Goal: Information Seeking & Learning: Check status

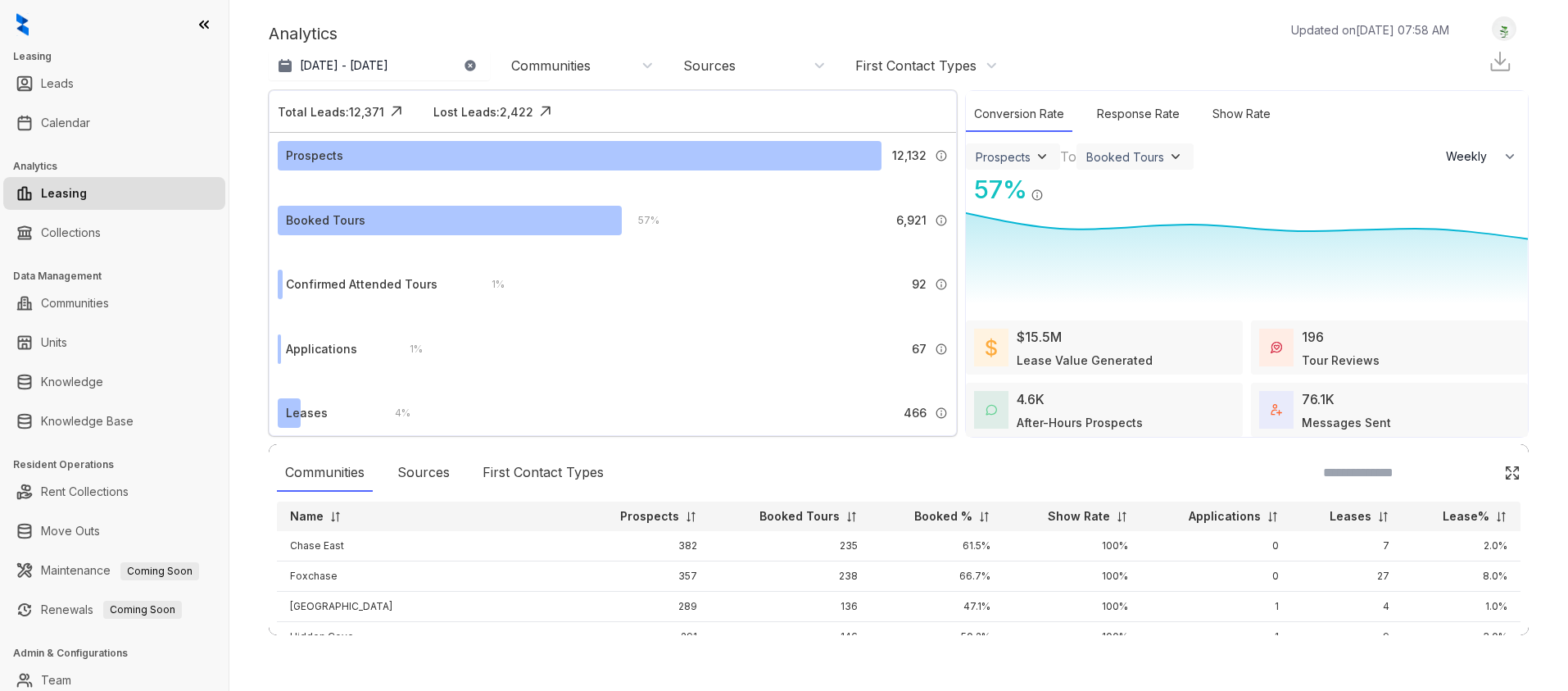
select select "******"
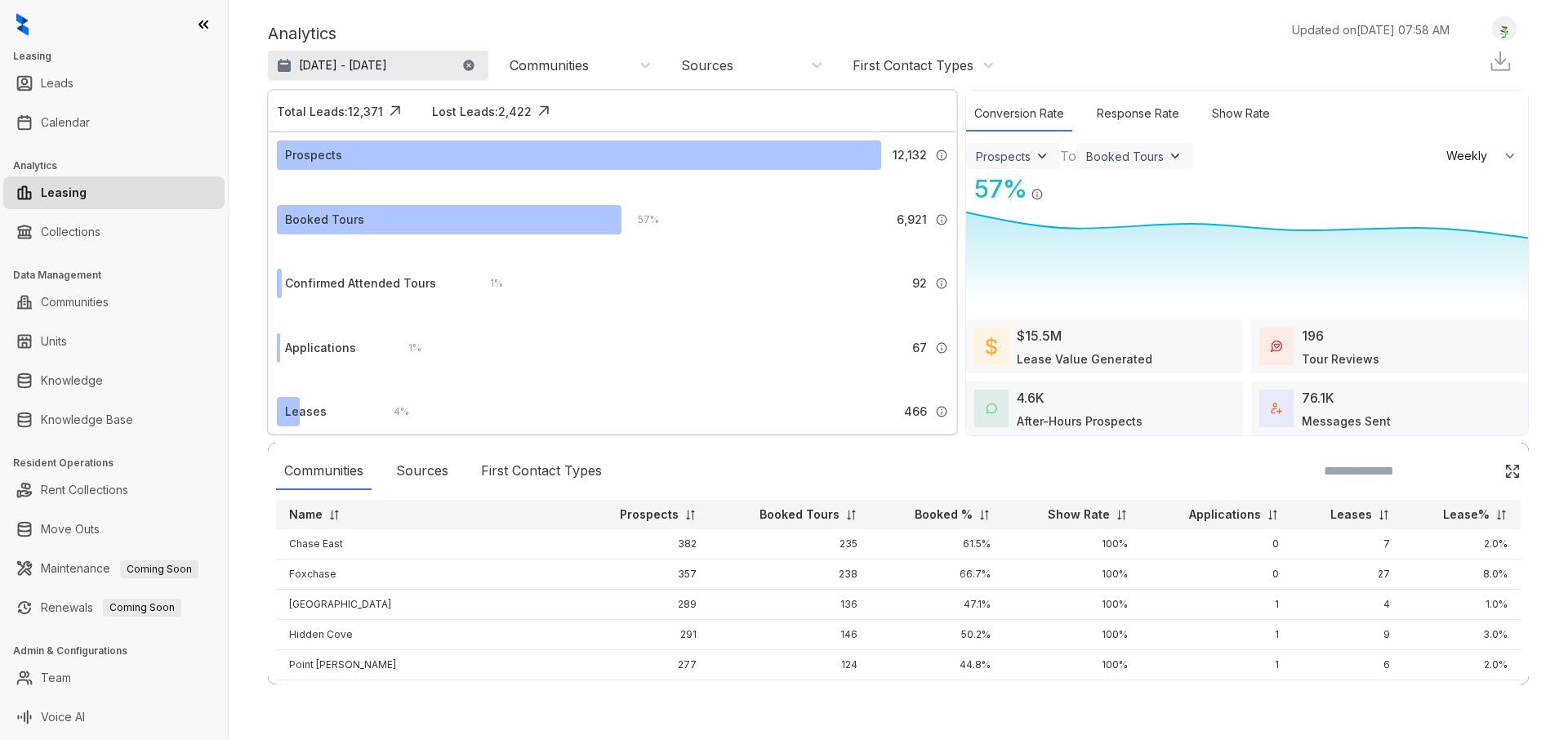
click at [348, 67] on p "[DATE] - [DATE]" at bounding box center [343, 65] width 88 height 16
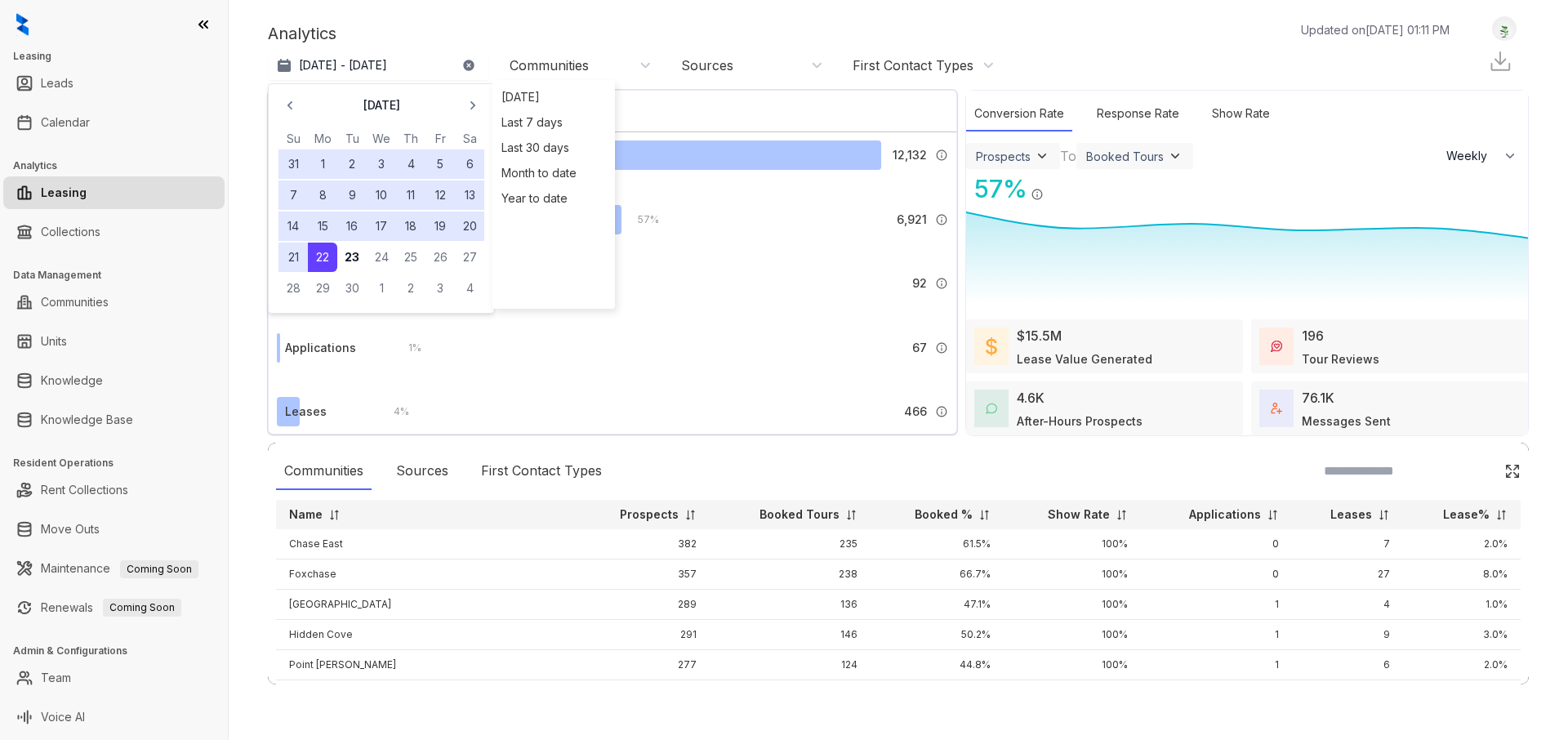
click at [658, 30] on div "Analytics Updated on [DATE] 01:11 PM" at bounding box center [866, 34] width 1198 height 24
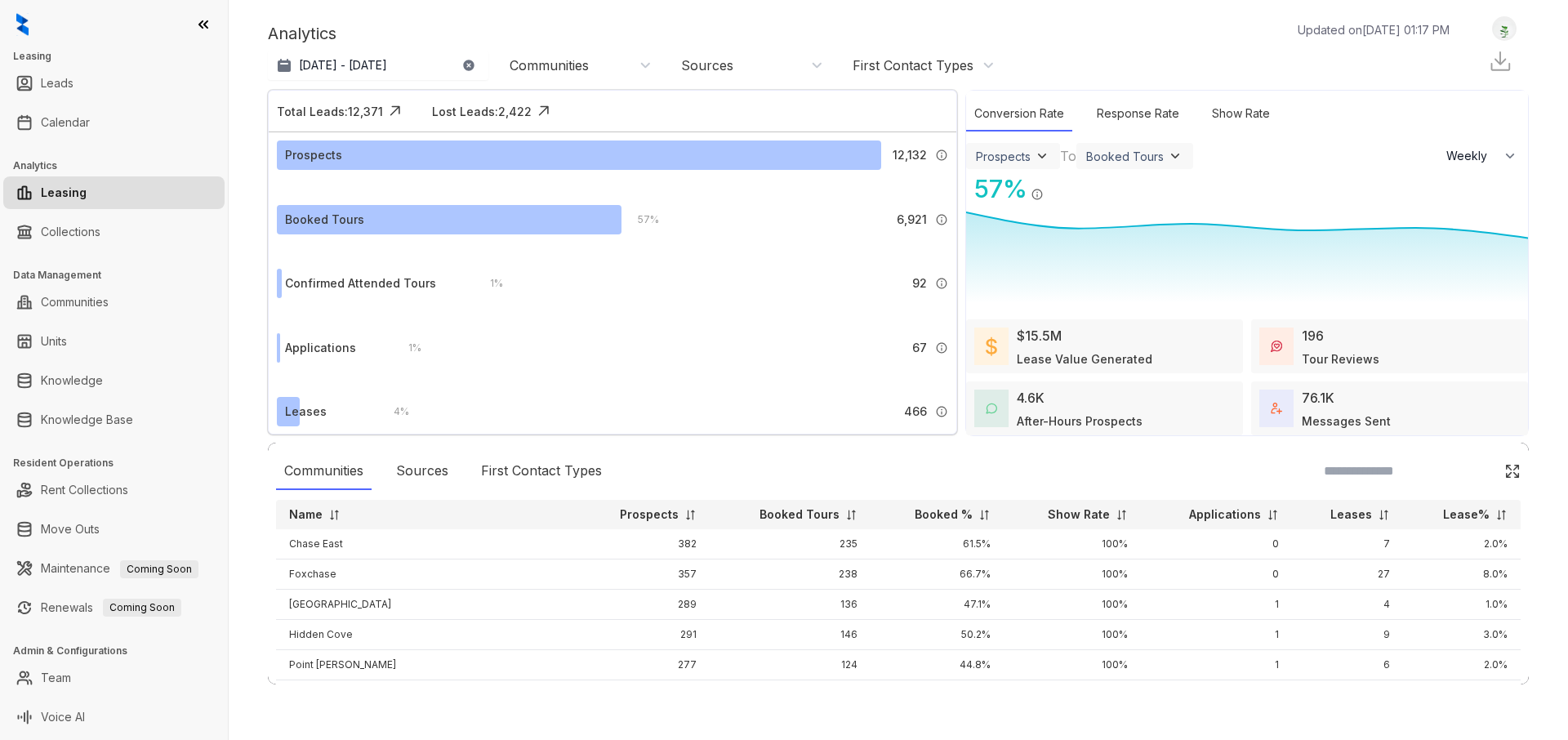
click at [1027, 428] on div "After-Hours Prospects" at bounding box center [1080, 421] width 125 height 17
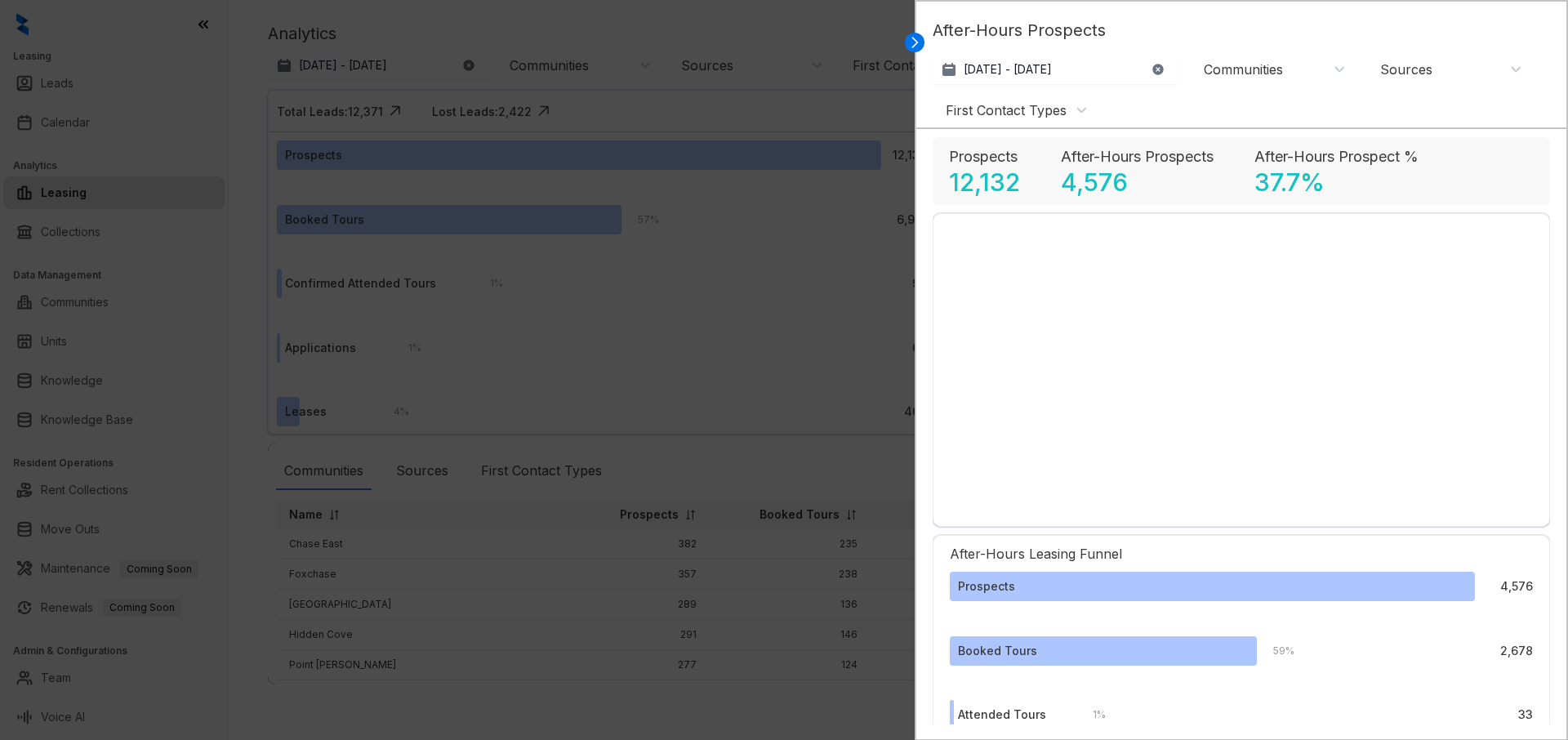
select select "******"
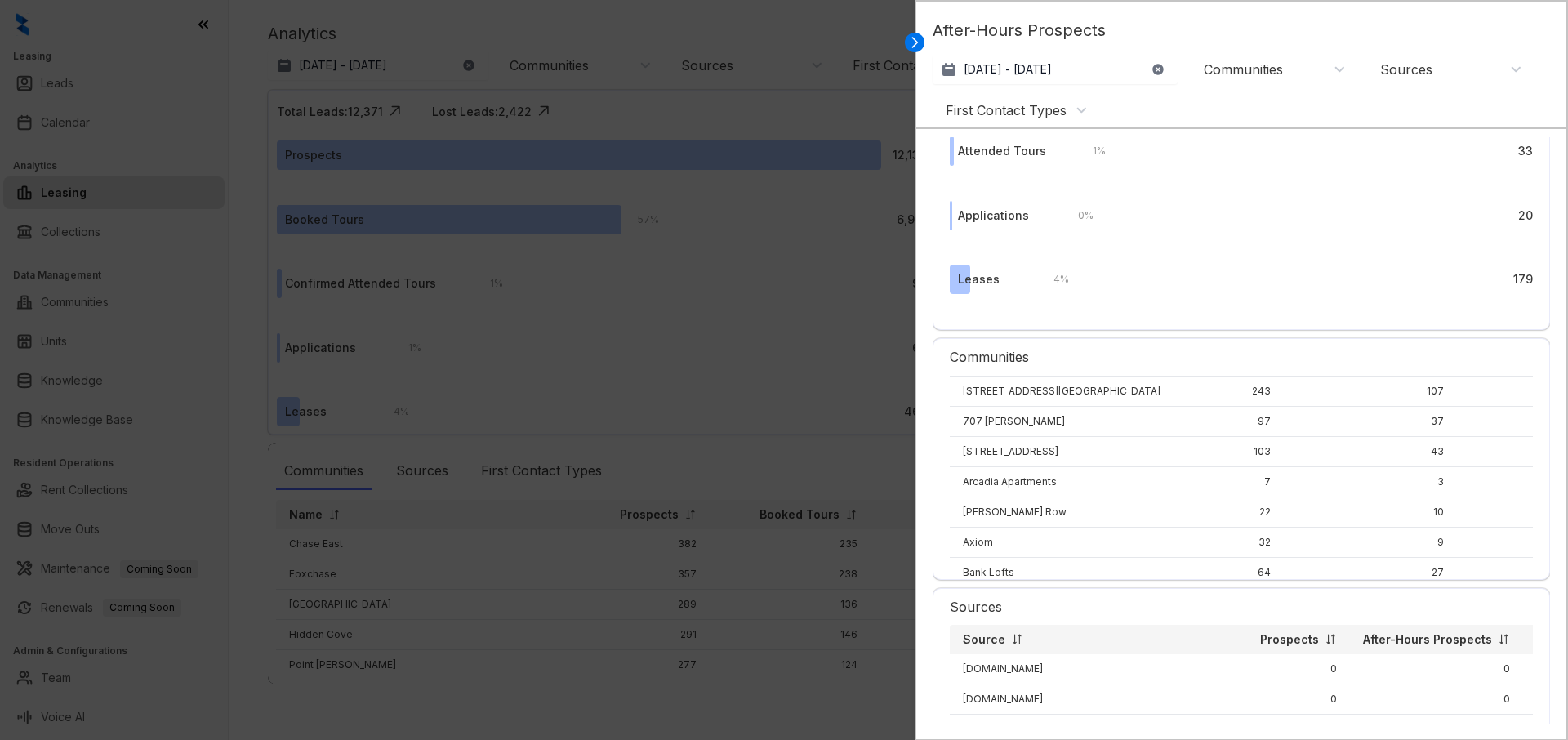
click at [1325, 641] on img at bounding box center [1330, 639] width 12 height 12
click at [877, 22] on div at bounding box center [784, 370] width 1568 height 740
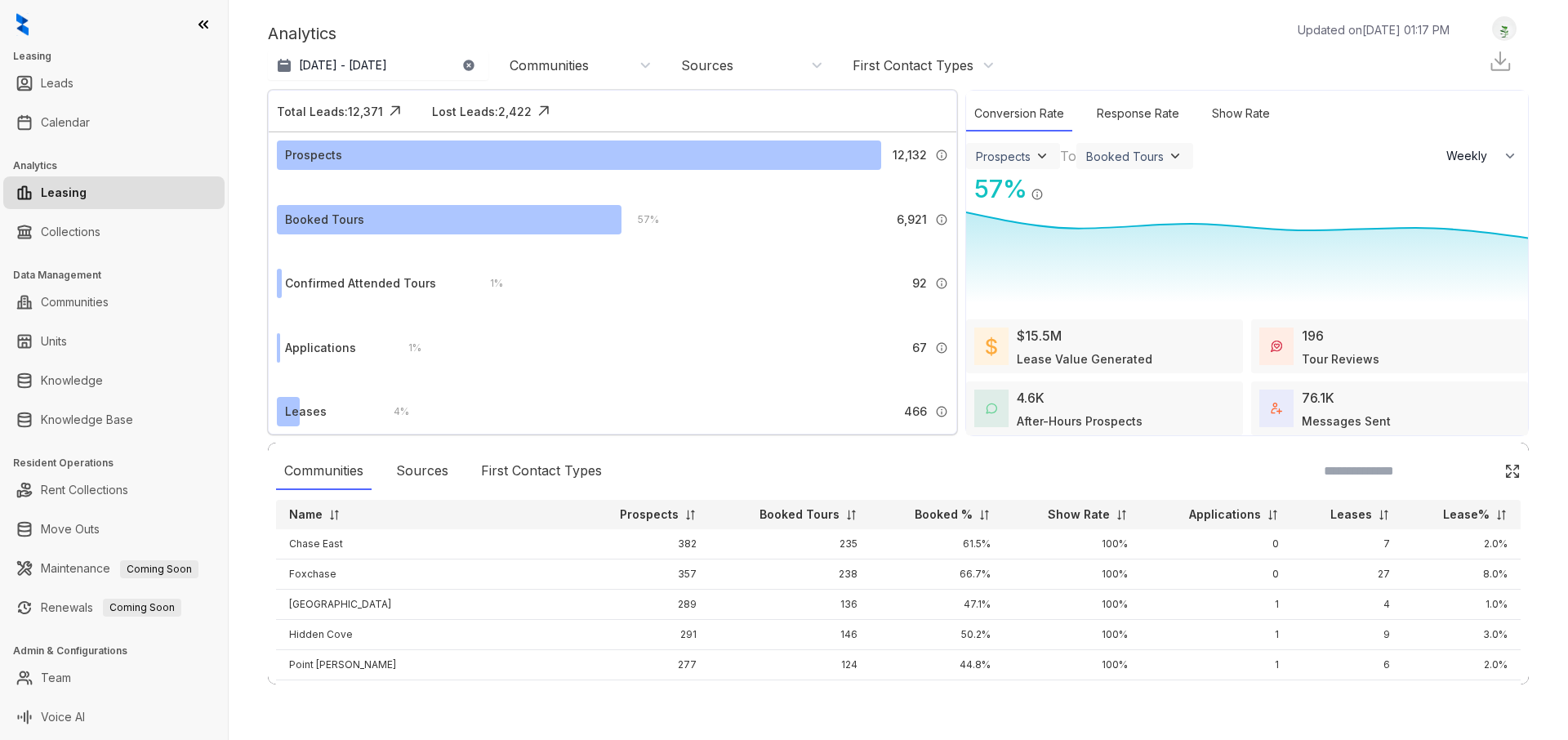
click at [562, 65] on div "Communities" at bounding box center [549, 65] width 80 height 18
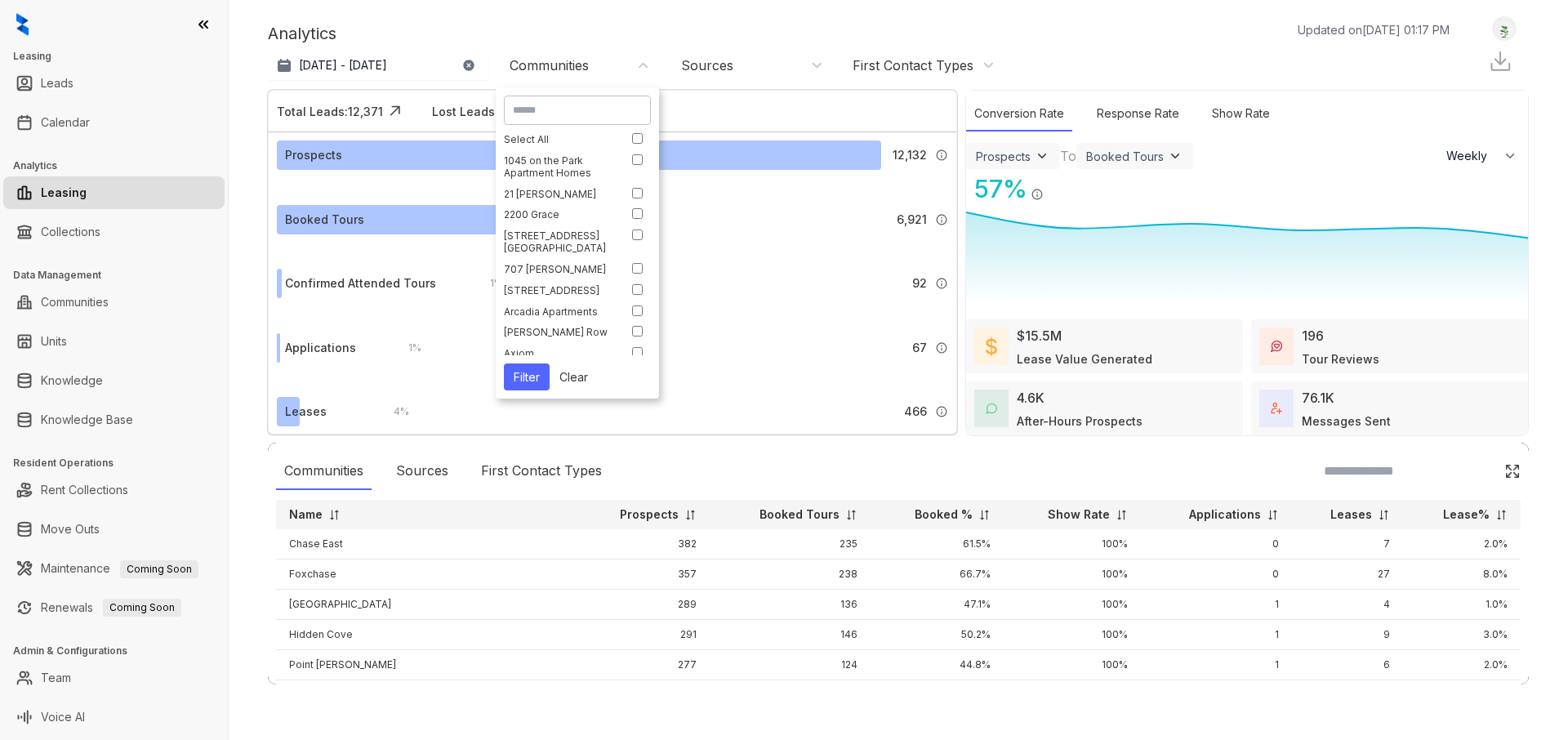
click at [640, 167] on div "1045 on the Park Apartment Homes" at bounding box center [573, 167] width 138 height 24
click at [1356, 411] on div "76.1K Messages Sent" at bounding box center [1345, 409] width 89 height 42
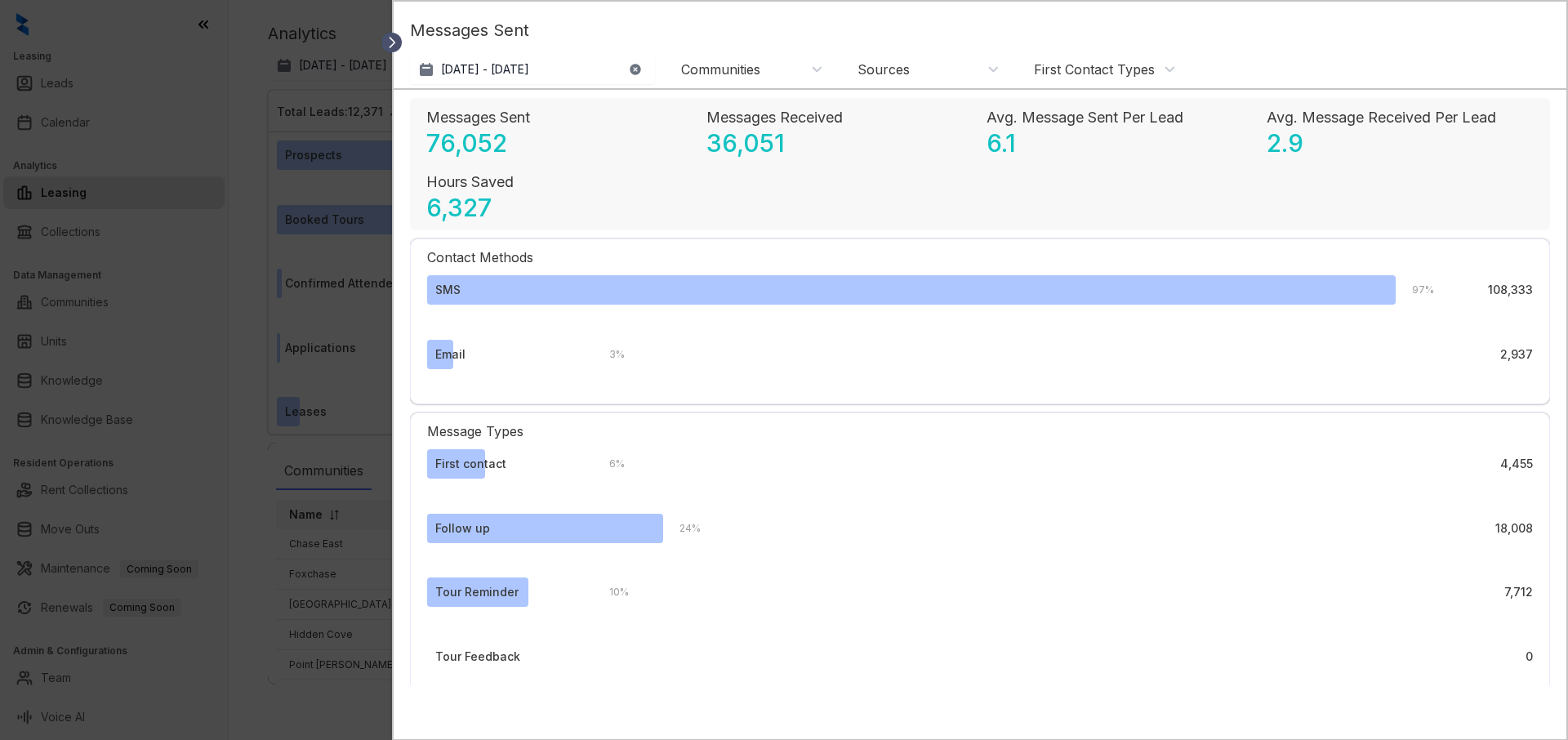
click at [389, 45] on icon at bounding box center [391, 42] width 16 height 16
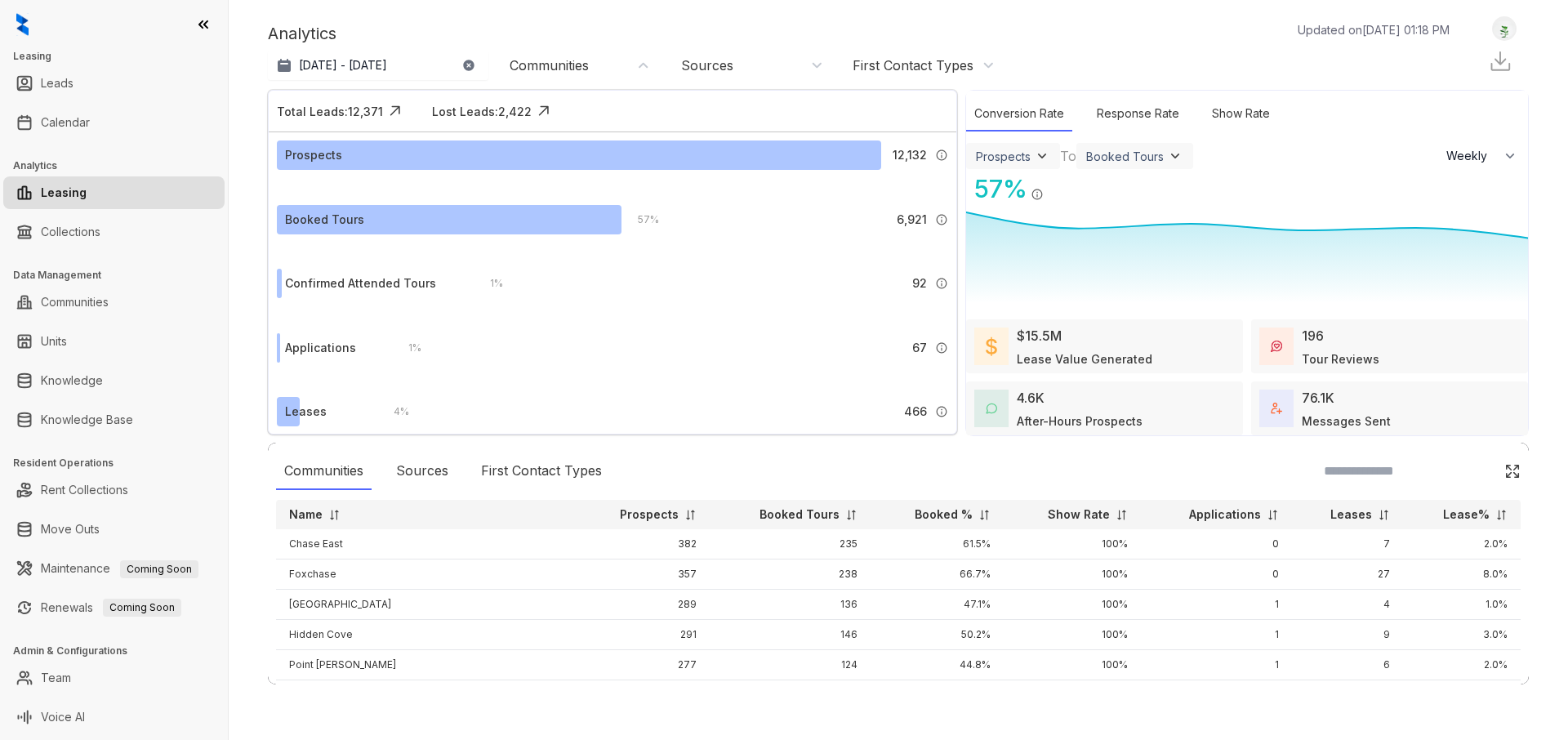
click at [1299, 398] on div "76.1K Messages Sent" at bounding box center [1389, 409] width 277 height 54
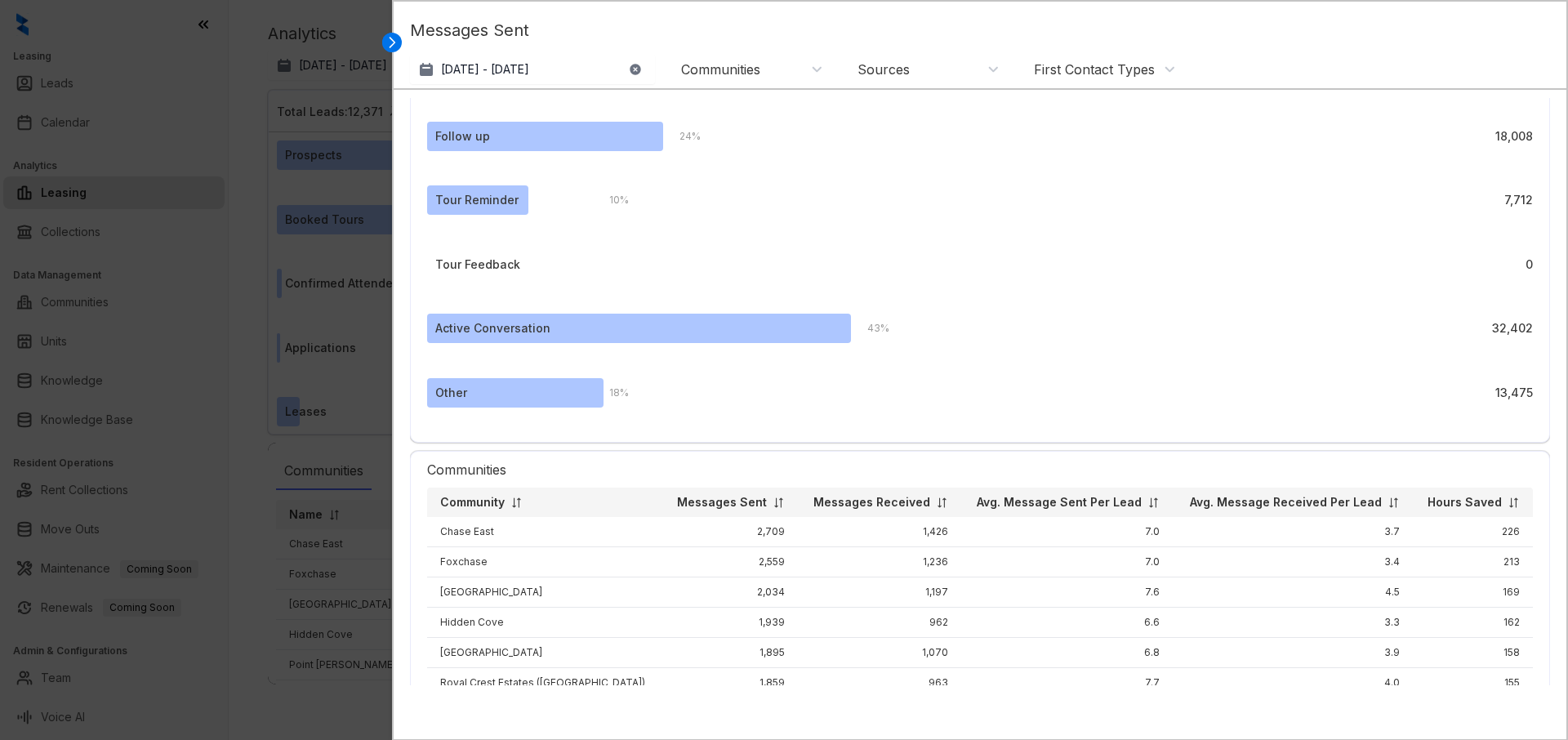
scroll to position [397, 0]
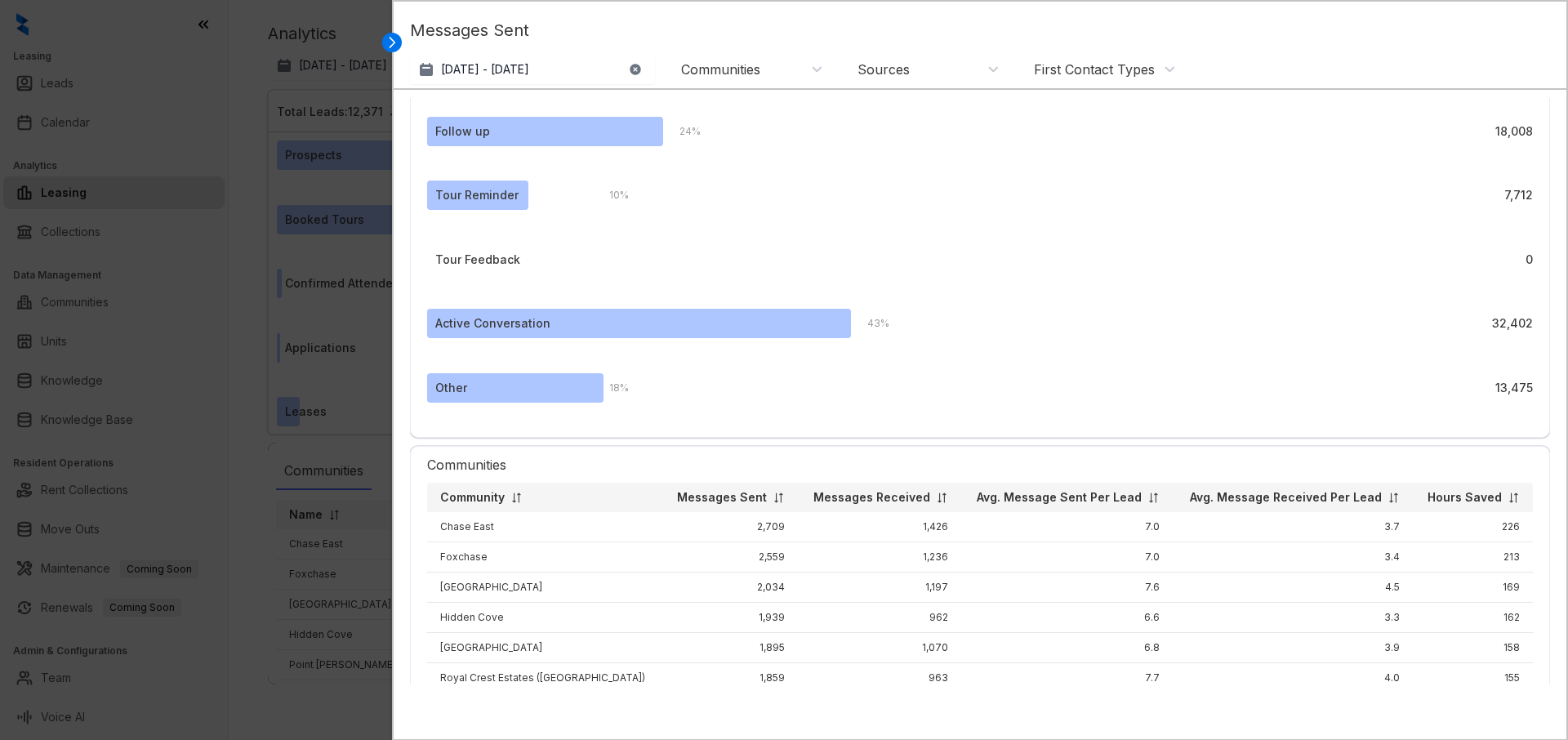
click at [354, 113] on div at bounding box center [784, 370] width 1568 height 740
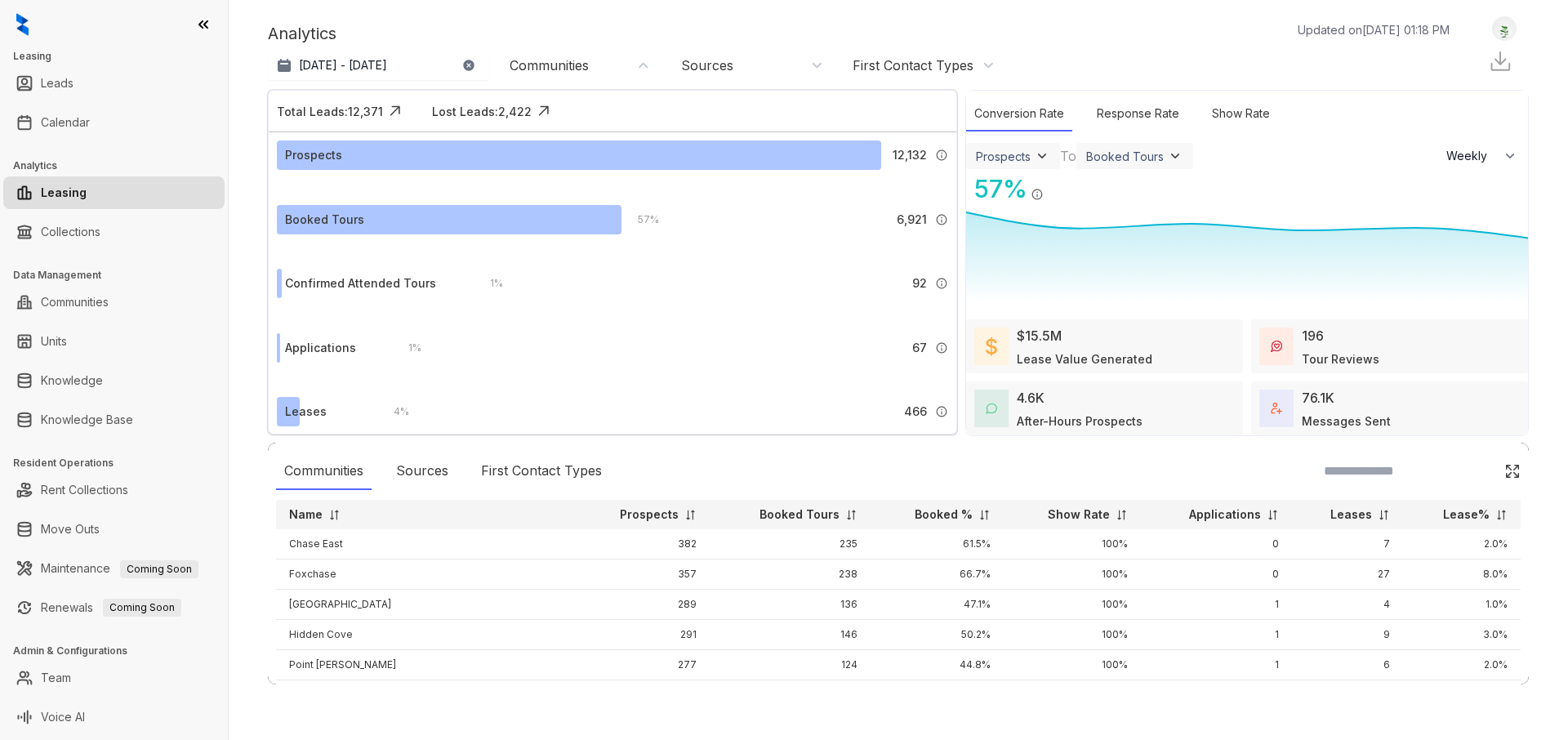
scroll to position [53, 0]
